Goal: Navigation & Orientation: Find specific page/section

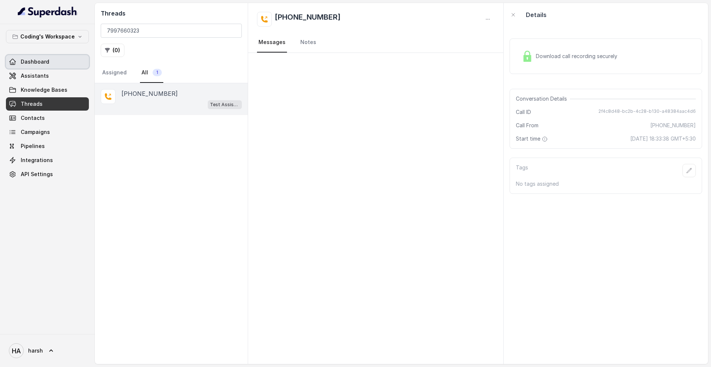
click at [39, 63] on span "Dashboard" at bounding box center [35, 61] width 29 height 7
